Goal: Task Accomplishment & Management: Manage account settings

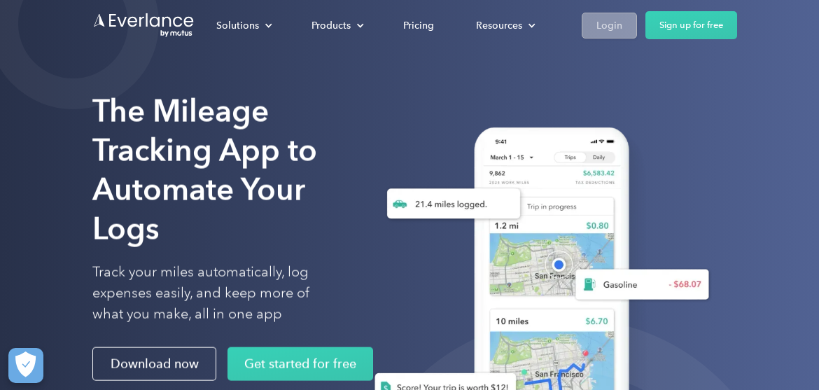
click at [619, 22] on div "Login" at bounding box center [610, 26] width 26 height 18
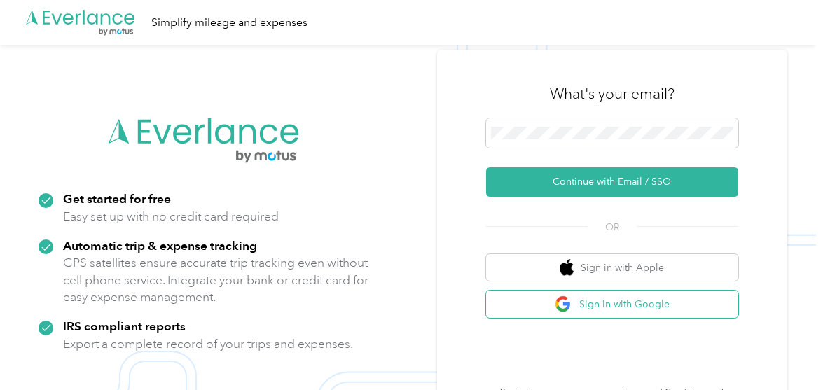
click at [677, 302] on button "Sign in with Google" at bounding box center [612, 304] width 252 height 27
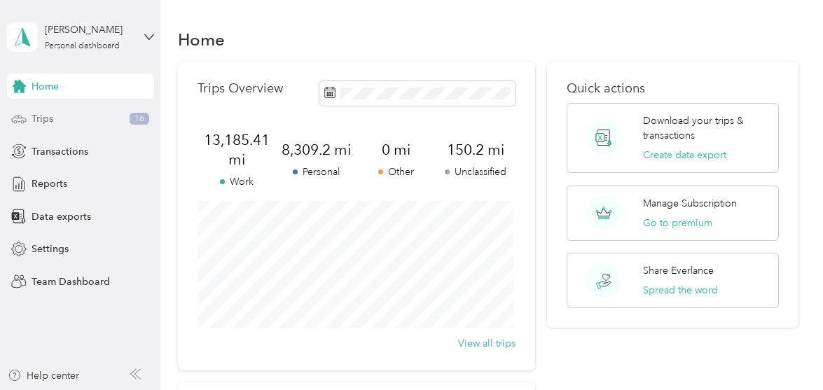
click at [104, 113] on div "Trips 16" at bounding box center [80, 118] width 147 height 25
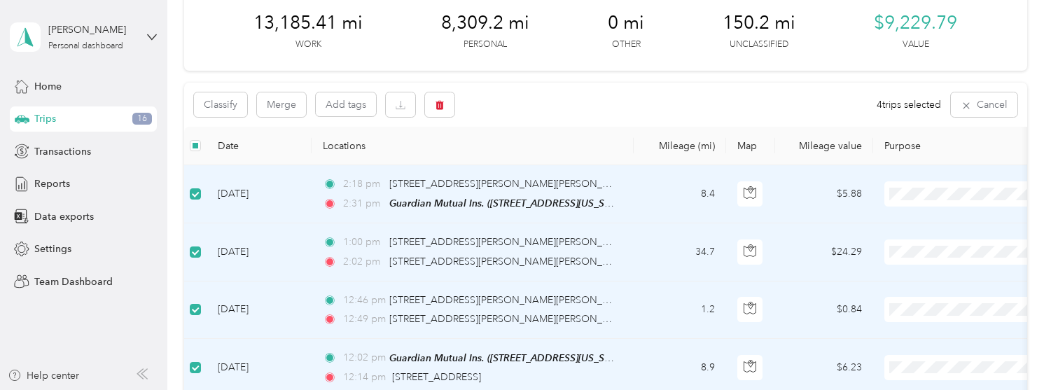
scroll to position [69, 0]
click at [279, 111] on button "Merge" at bounding box center [281, 105] width 49 height 25
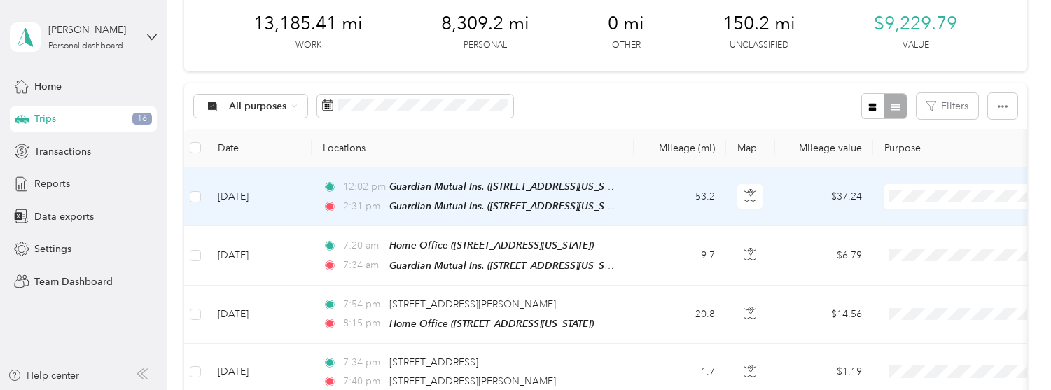
click at [822, 93] on span "GMI - Inspections" at bounding box center [978, 96] width 130 height 15
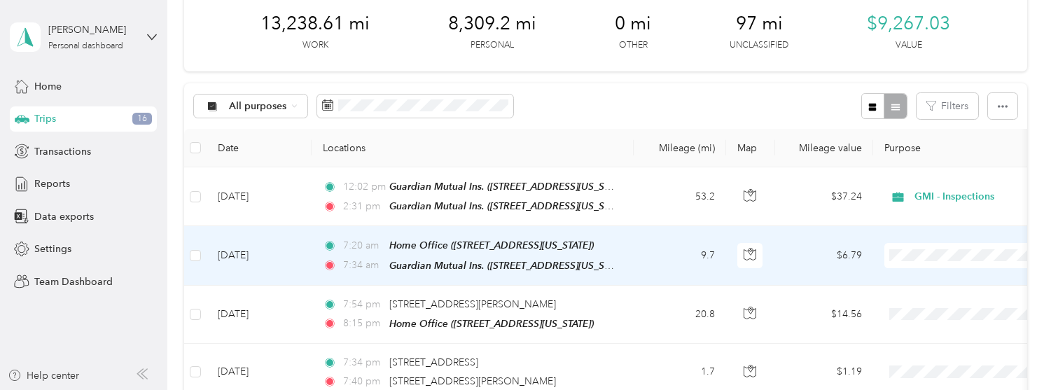
click at [822, 79] on span "Personal" at bounding box center [978, 80] width 130 height 15
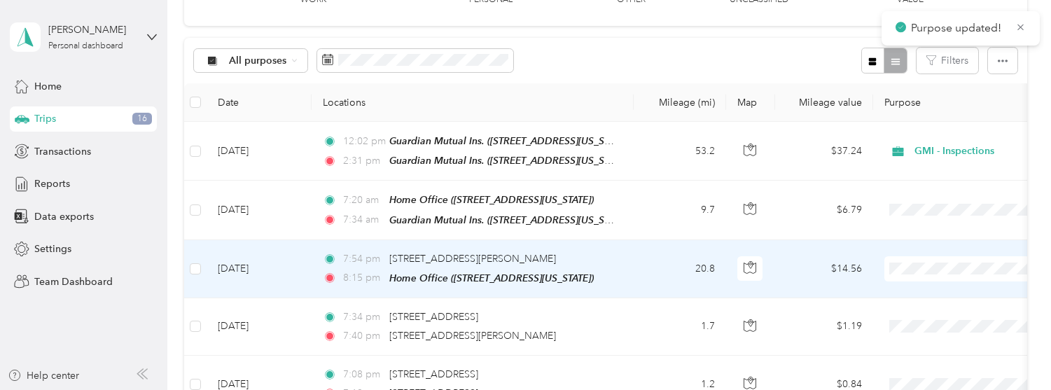
scroll to position [139, 0]
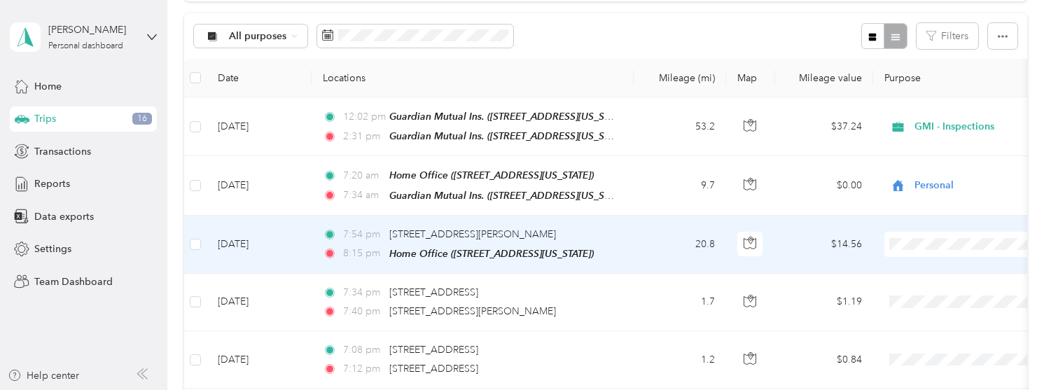
click at [822, 64] on span "Personal" at bounding box center [978, 67] width 130 height 15
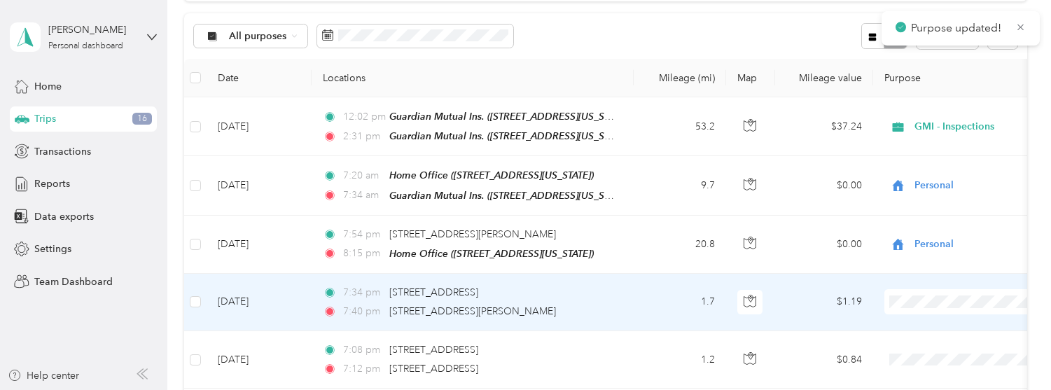
click at [822, 127] on span "Personal" at bounding box center [978, 120] width 130 height 15
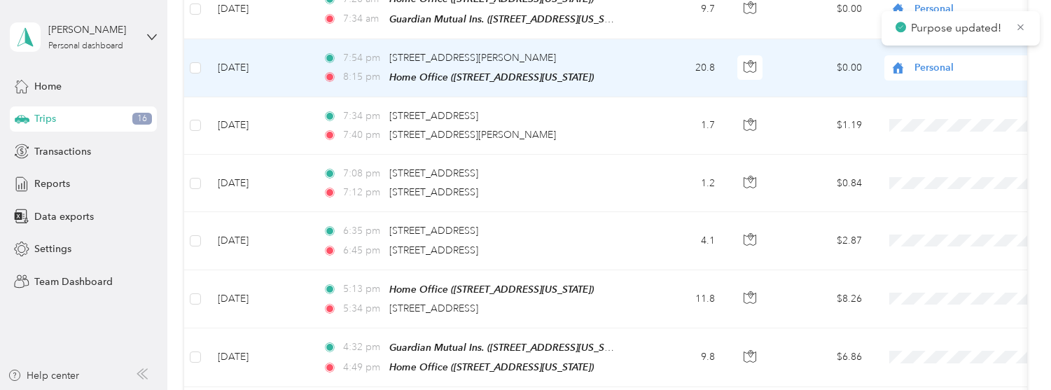
scroll to position [349, 0]
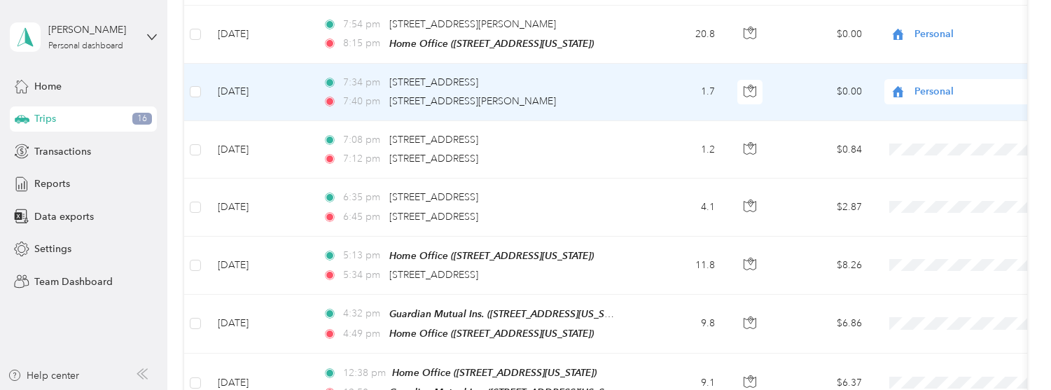
click at [822, 135] on span "Personal" at bounding box center [969, 139] width 113 height 15
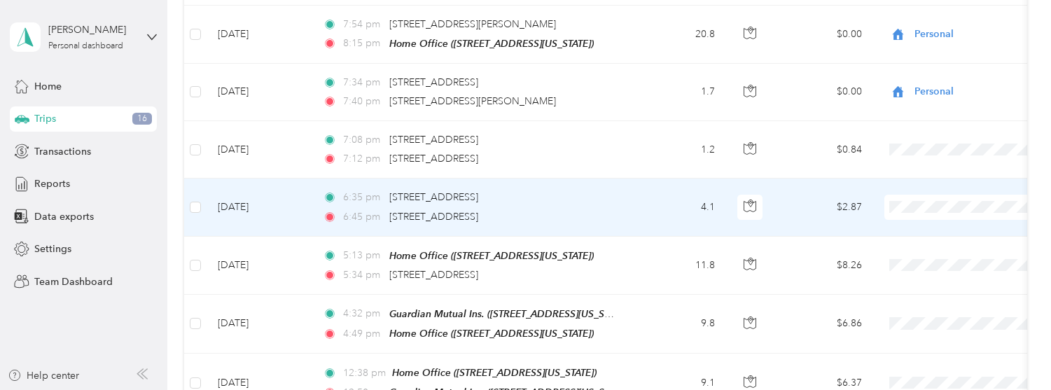
click at [822, 32] on span "Personal" at bounding box center [978, 30] width 130 height 15
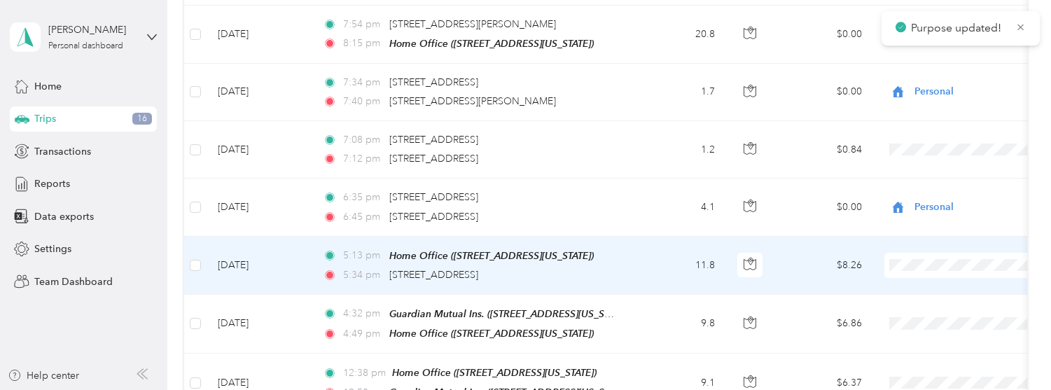
click at [822, 94] on li "Personal" at bounding box center [965, 88] width 174 height 25
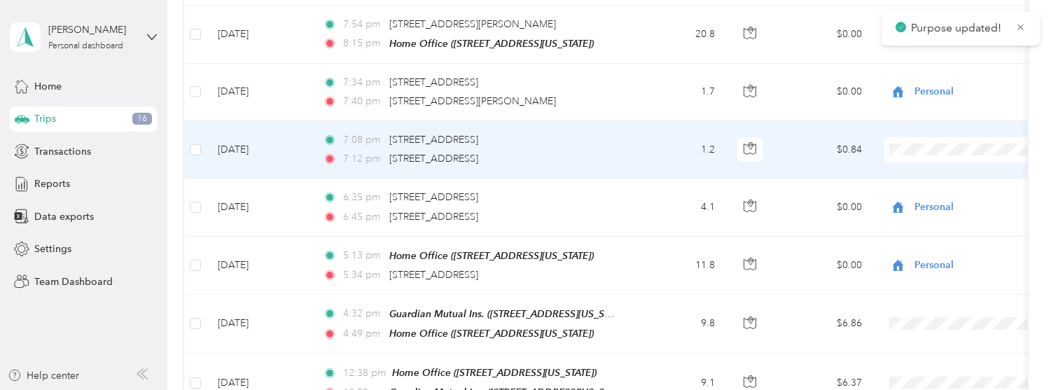
click at [822, 193] on span "Personal" at bounding box center [978, 197] width 130 height 15
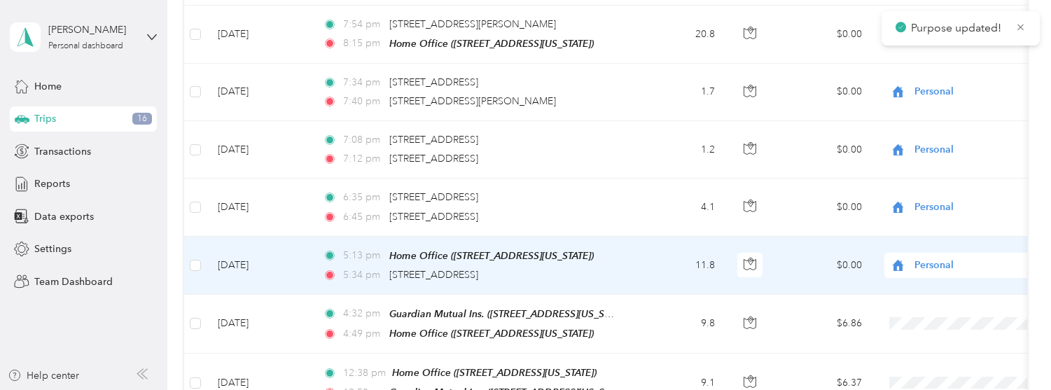
scroll to position [419, 0]
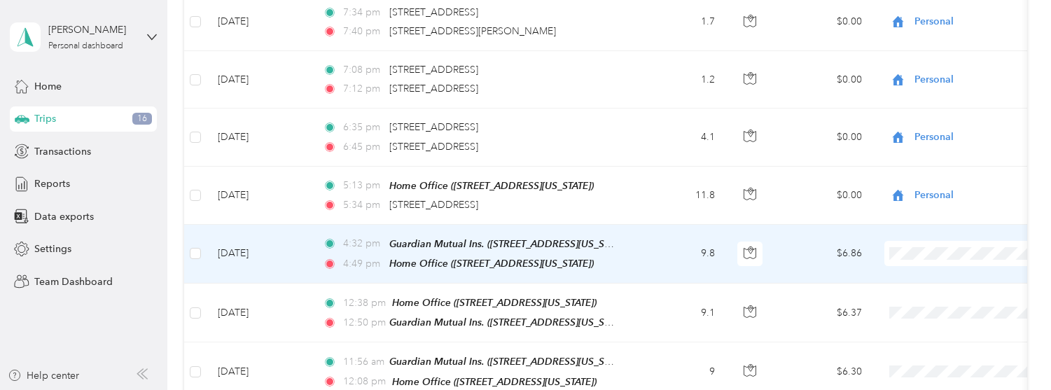
click at [822, 78] on li "Personal" at bounding box center [965, 69] width 174 height 25
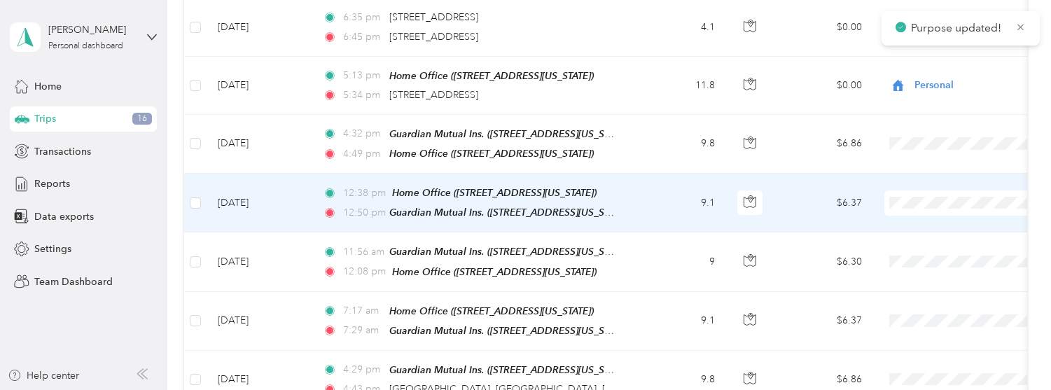
scroll to position [559, 0]
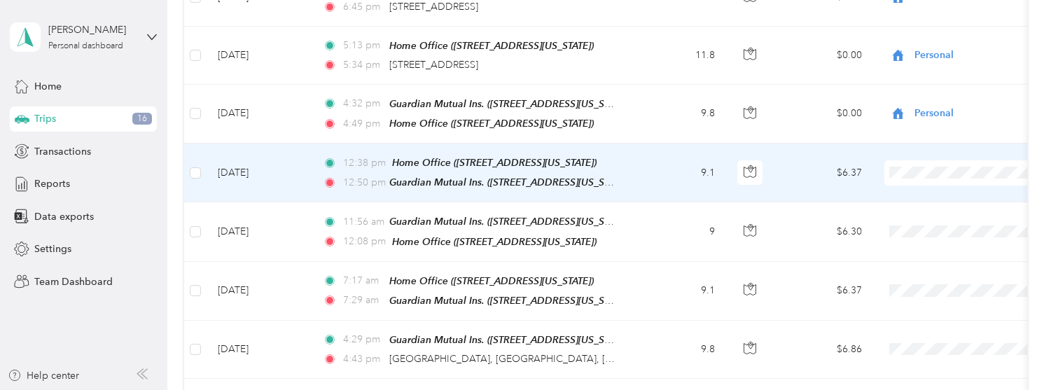
click at [822, 219] on span "Personal" at bounding box center [978, 217] width 130 height 15
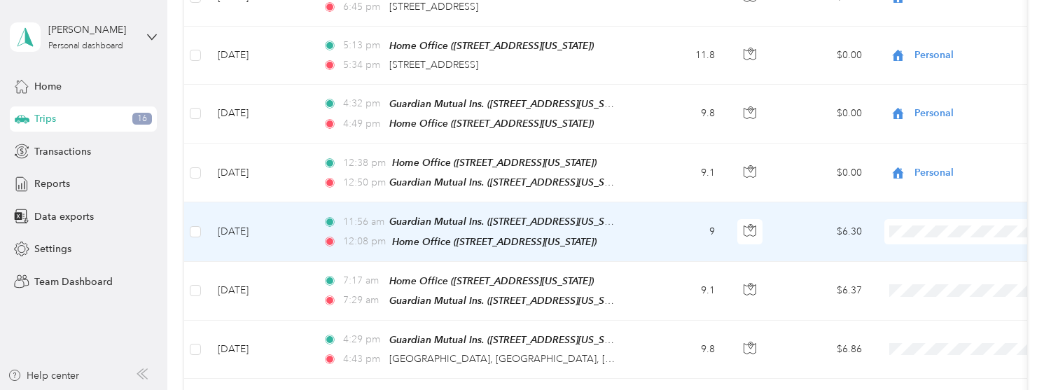
click at [822, 45] on span "Personal" at bounding box center [978, 50] width 130 height 15
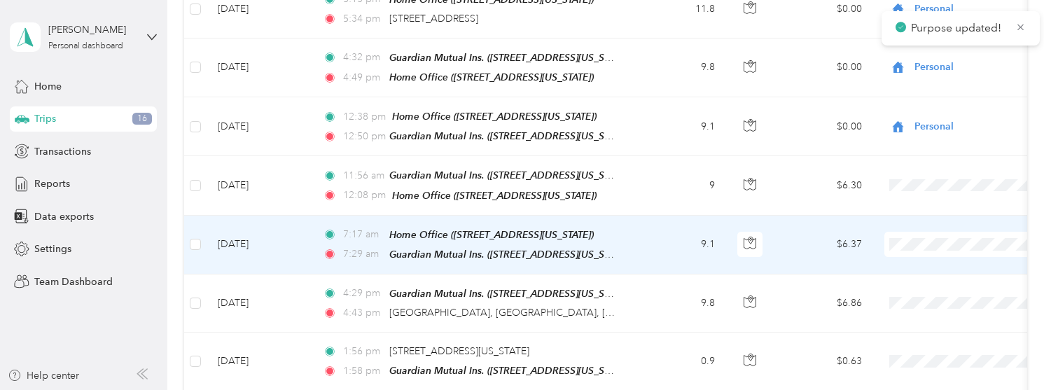
scroll to position [629, 0]
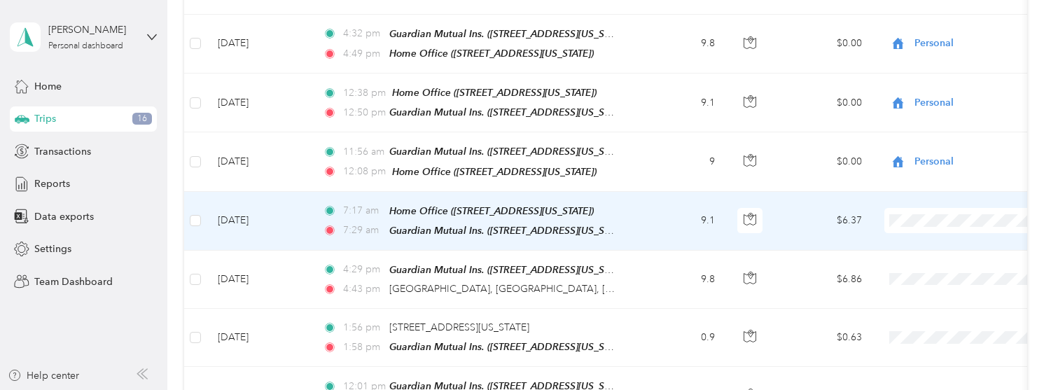
click at [822, 40] on li "Personal" at bounding box center [965, 38] width 174 height 25
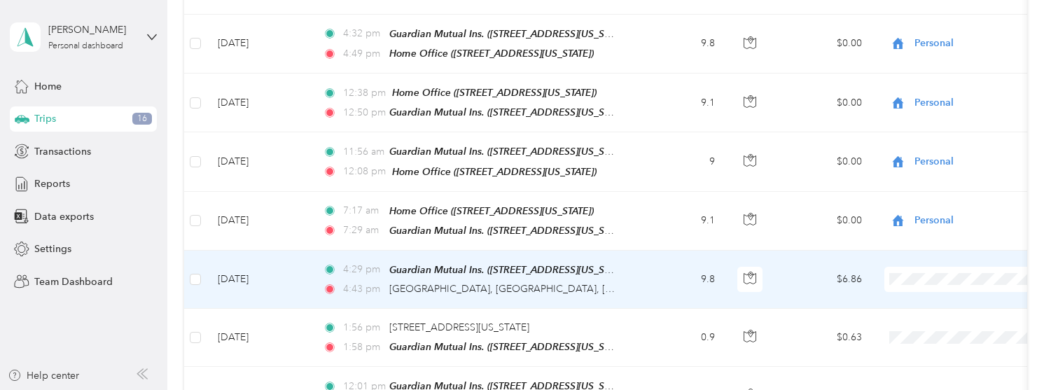
click at [822, 97] on span "Personal" at bounding box center [978, 95] width 130 height 15
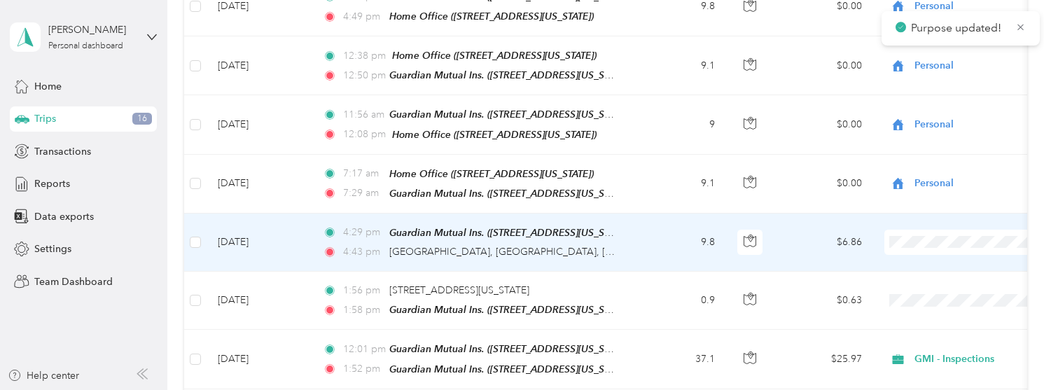
scroll to position [699, 0]
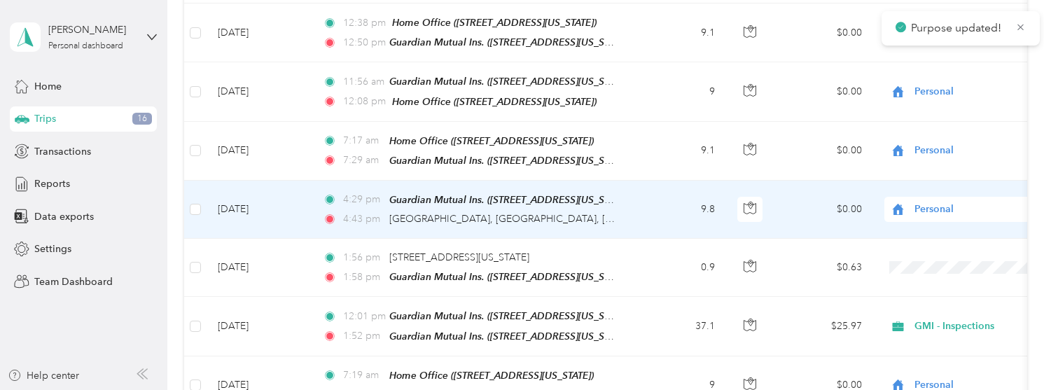
click at [822, 202] on span "Personal" at bounding box center [979, 209] width 128 height 15
click at [822, 224] on td "$0.00" at bounding box center [824, 210] width 98 height 58
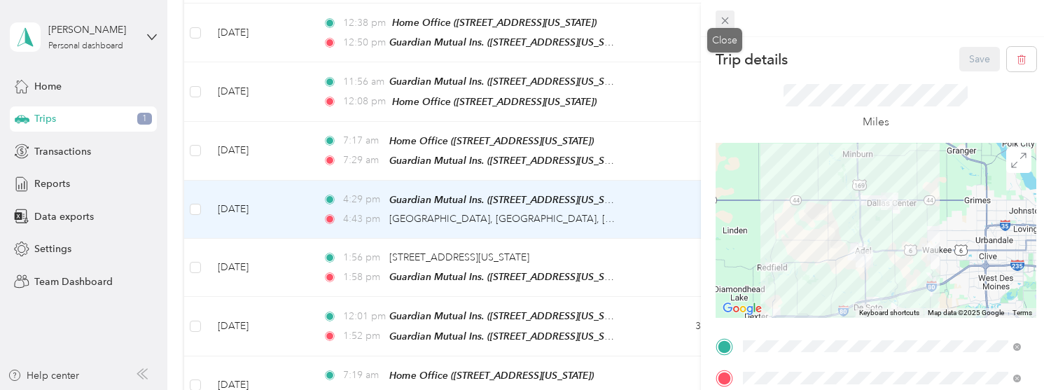
click at [727, 19] on icon at bounding box center [724, 21] width 7 height 7
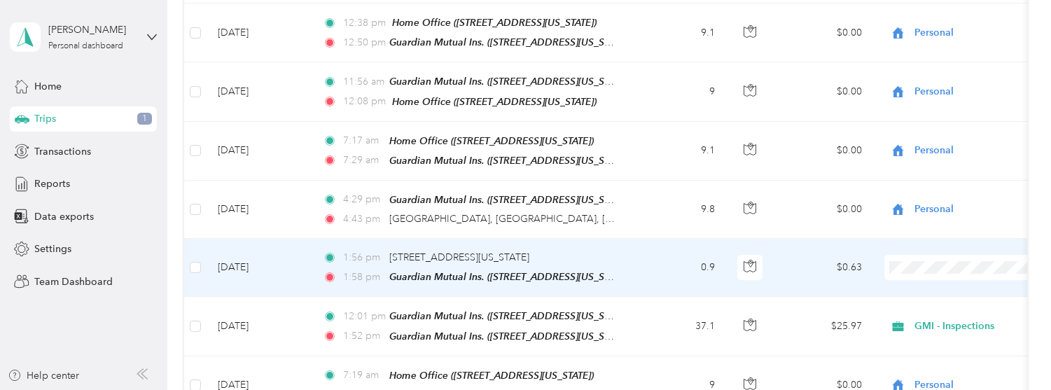
click at [822, 81] on span "Personal" at bounding box center [978, 83] width 130 height 15
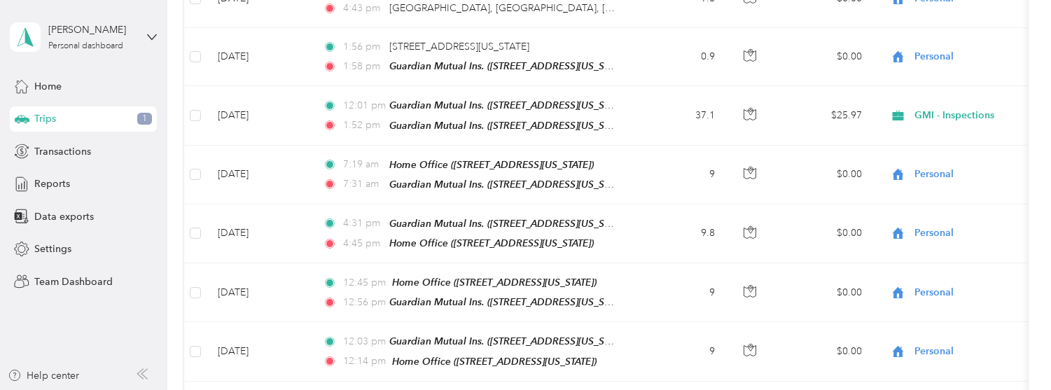
scroll to position [910, 0]
click at [41, 86] on span "Home" at bounding box center [47, 86] width 27 height 15
